Goal: Find contact information: Find contact information

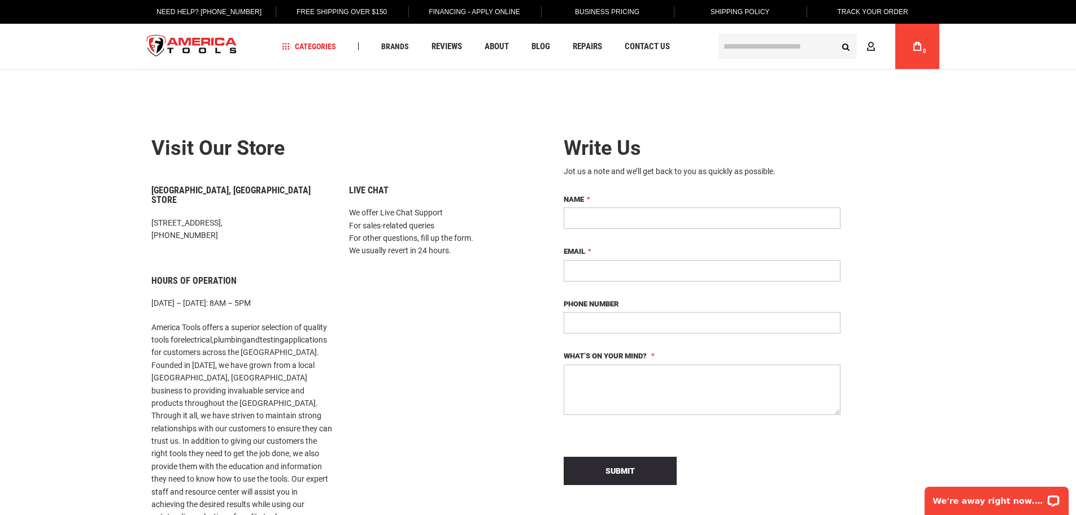
click at [500, 266] on div "Live Chat We offer Live Chat Support For sales-related queries For other questi…" at bounding box center [440, 430] width 198 height 490
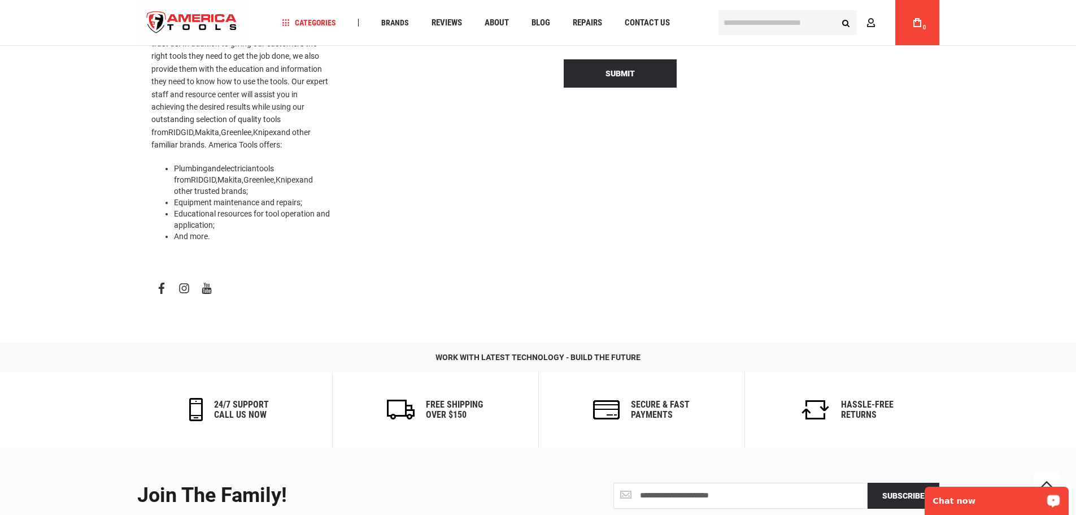
click at [988, 496] on p "Chat now" at bounding box center [989, 500] width 112 height 9
